Goal: Task Accomplishment & Management: Manage account settings

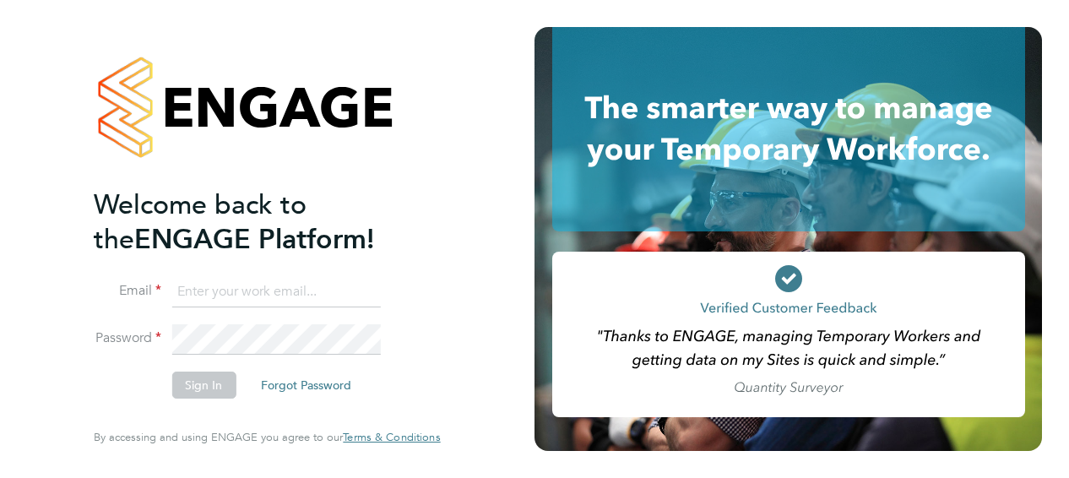
type input "shaun.morrison@apleona.com"
click at [202, 388] on button "Sign In" at bounding box center [203, 384] width 64 height 27
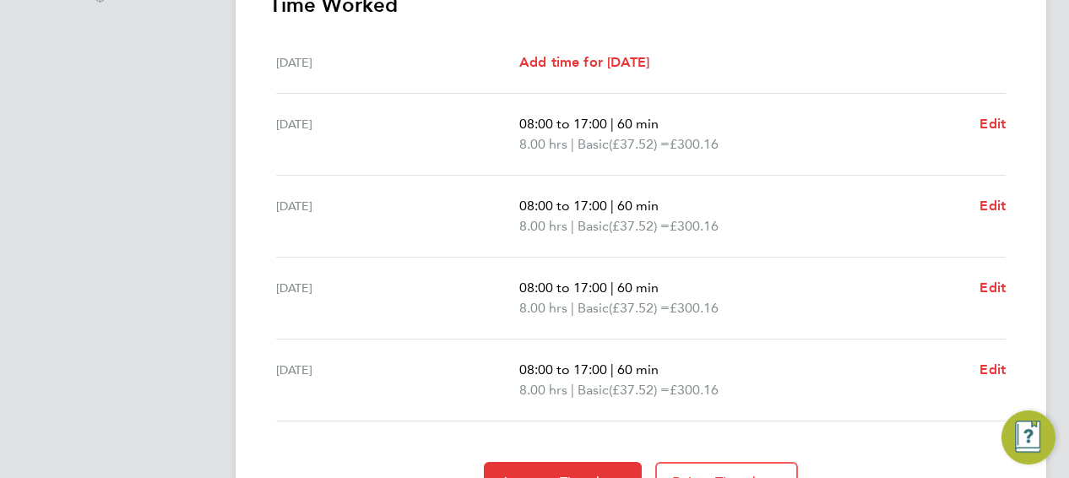
scroll to position [596, 0]
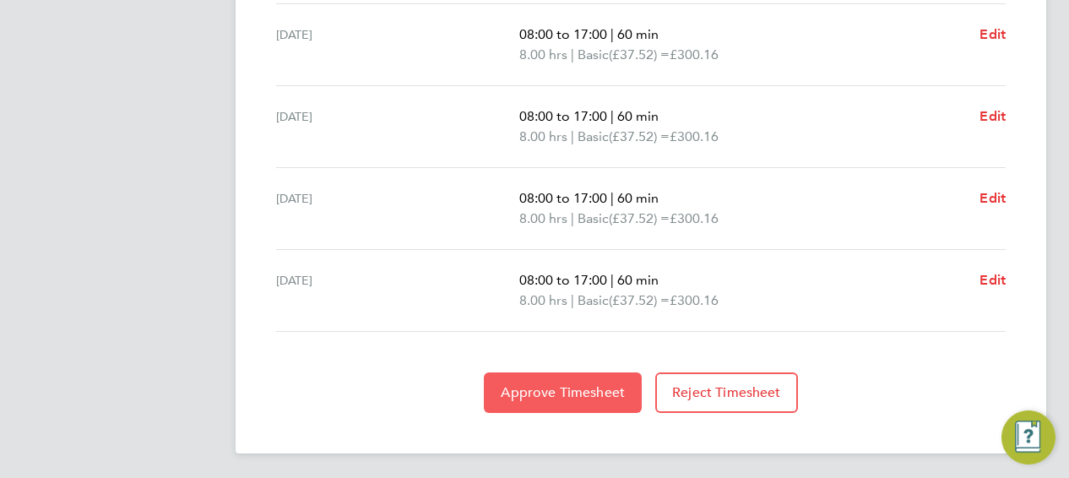
click at [587, 392] on span "Approve Timesheet" at bounding box center [563, 392] width 124 height 17
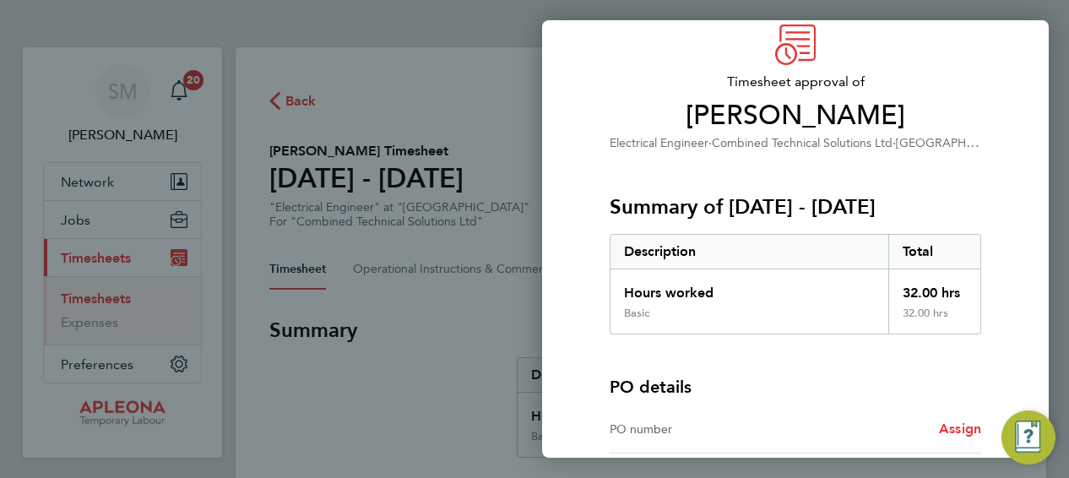
scroll to position [233, 0]
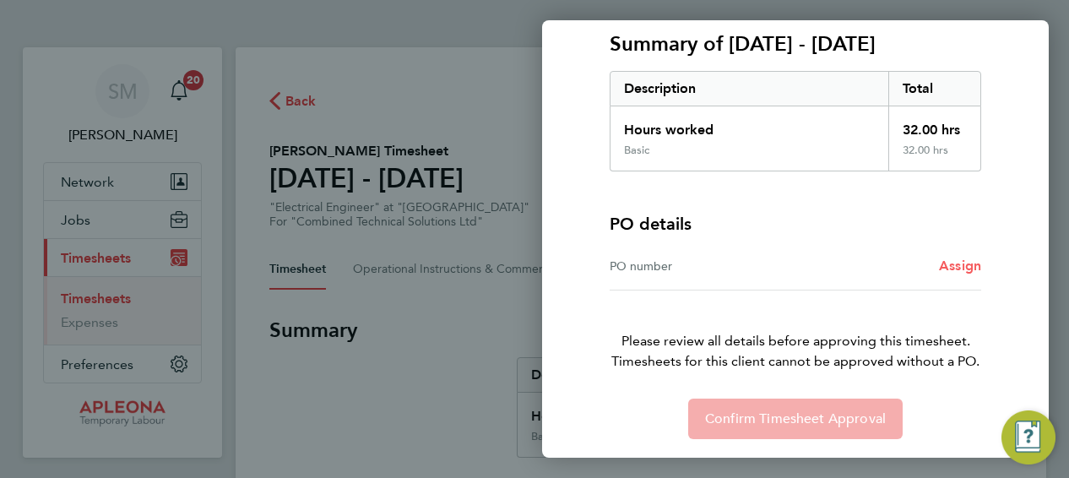
click at [959, 266] on span "Assign" at bounding box center [960, 265] width 42 height 16
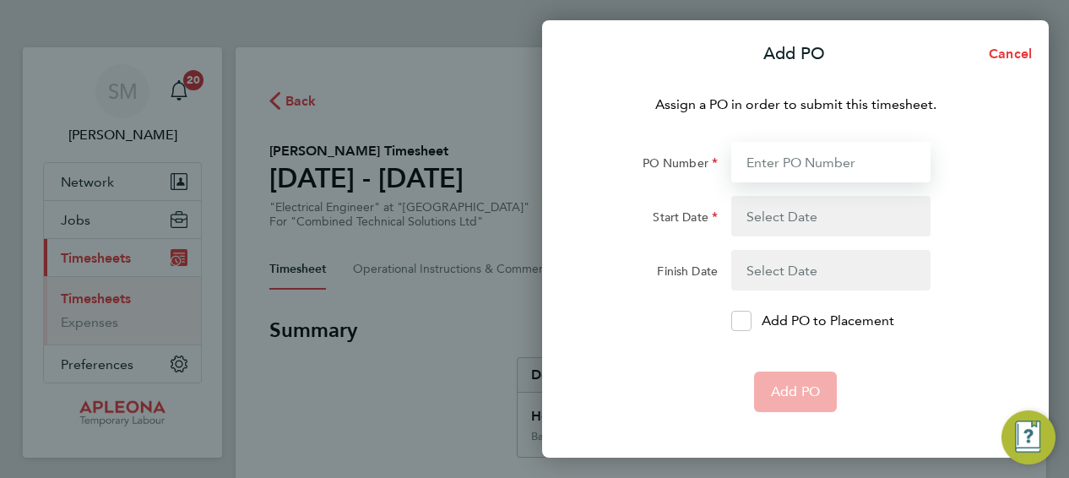
click at [764, 162] on input "PO Number" at bounding box center [830, 162] width 199 height 41
paste input "PO00051553"
type input "PO00051553"
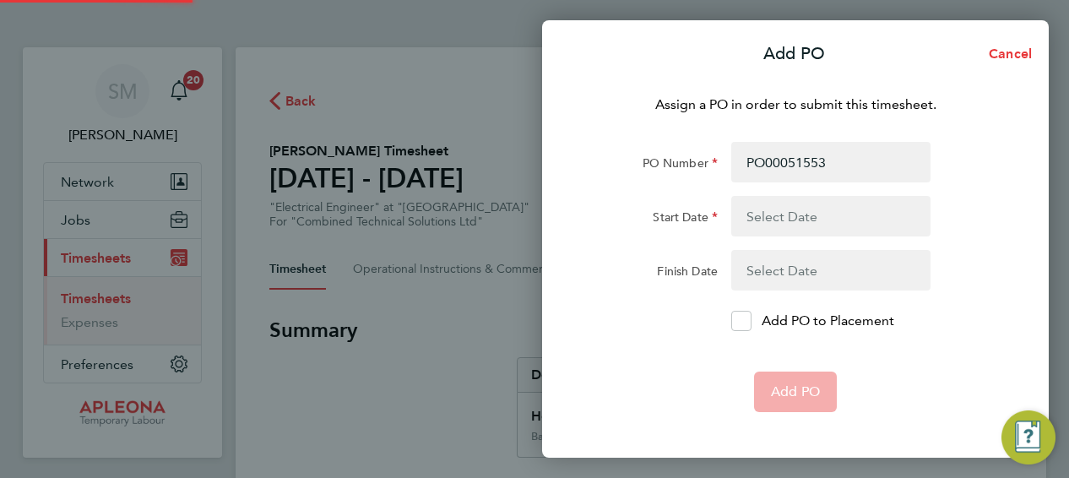
click at [767, 214] on button "button" at bounding box center [830, 216] width 199 height 41
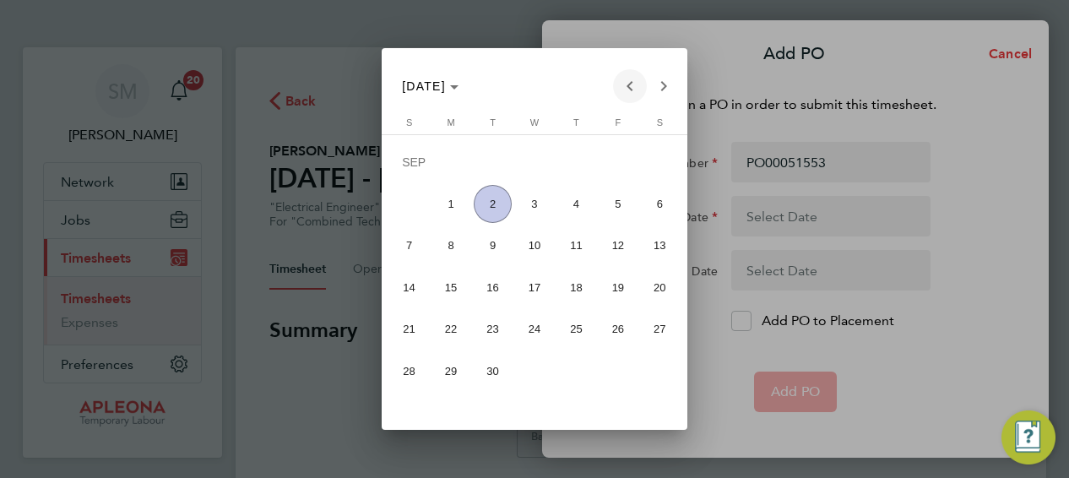
click at [626, 86] on span "Previous month" at bounding box center [630, 86] width 34 height 34
click at [660, 290] on span "23" at bounding box center [660, 291] width 38 height 37
type input "[DATE]"
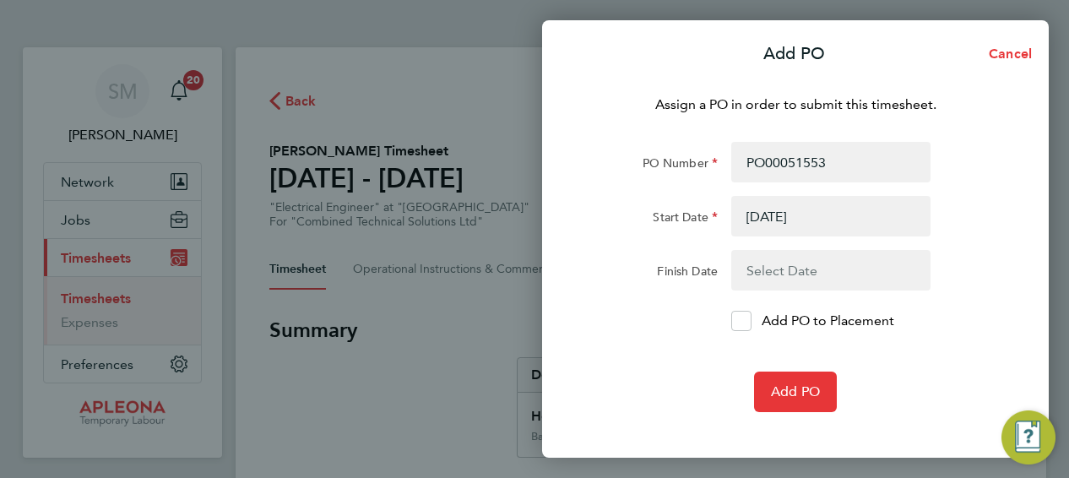
click at [792, 274] on button "button" at bounding box center [830, 270] width 199 height 41
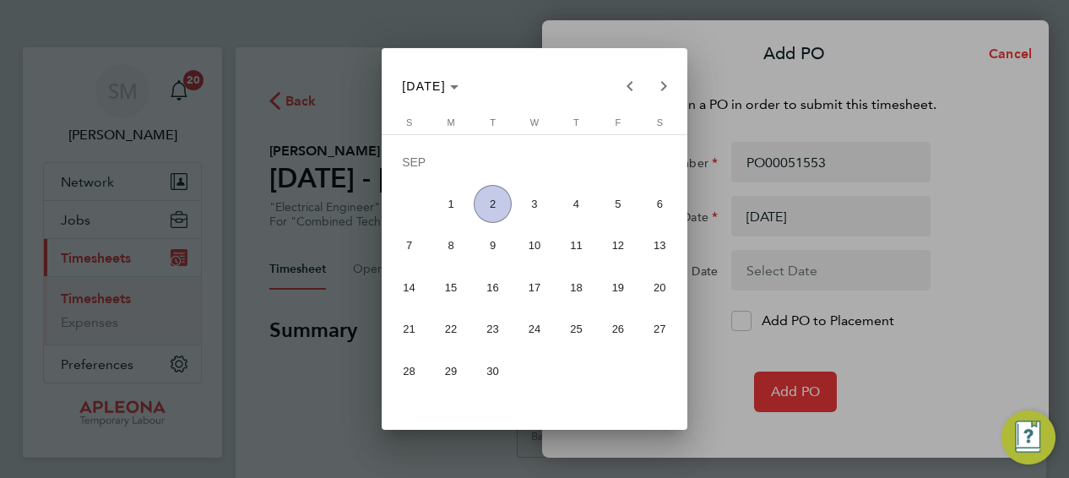
click at [449, 367] on span "29" at bounding box center [451, 370] width 38 height 37
type input "[DATE]"
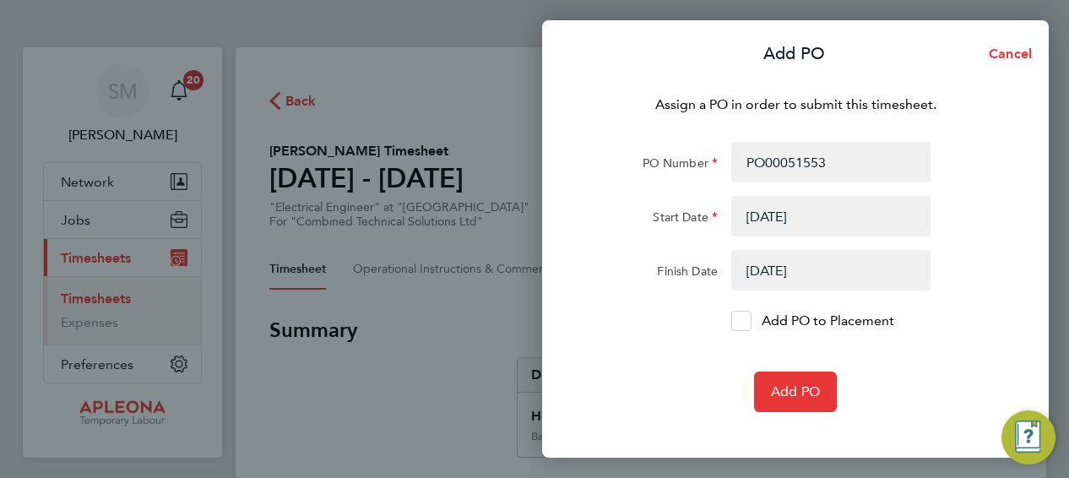
click at [742, 319] on icon at bounding box center [741, 321] width 13 height 11
click at [747, 321] on input "Add PO to Placement" at bounding box center [747, 321] width 0 height 0
click at [809, 396] on span "Add PO" at bounding box center [795, 391] width 49 height 17
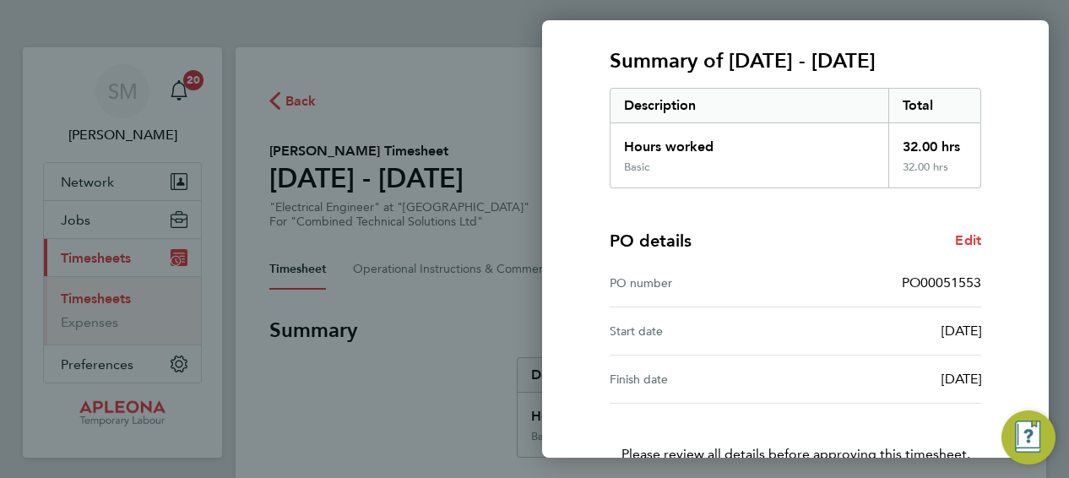
scroll to position [329, 0]
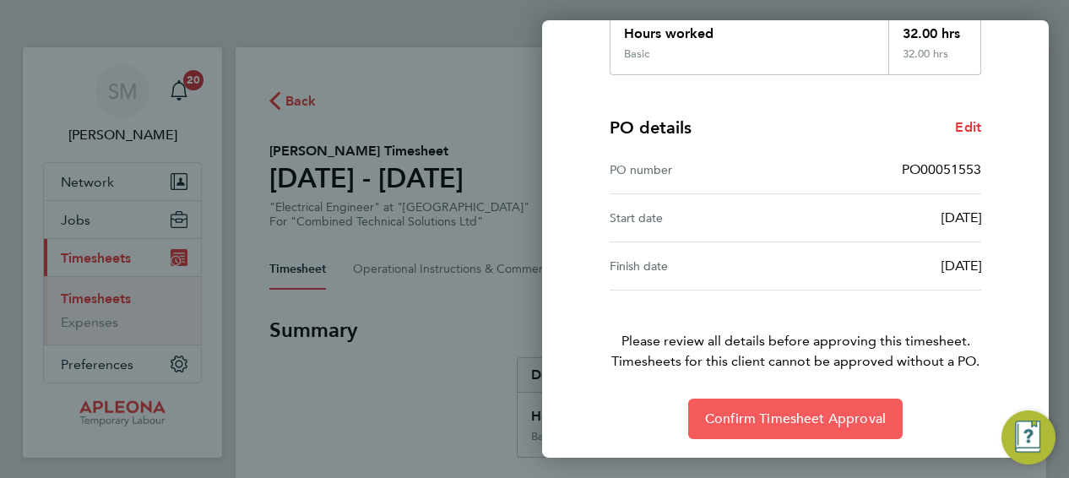
click at [780, 410] on span "Confirm Timesheet Approval" at bounding box center [795, 418] width 181 height 17
